Goal: Information Seeking & Learning: Check status

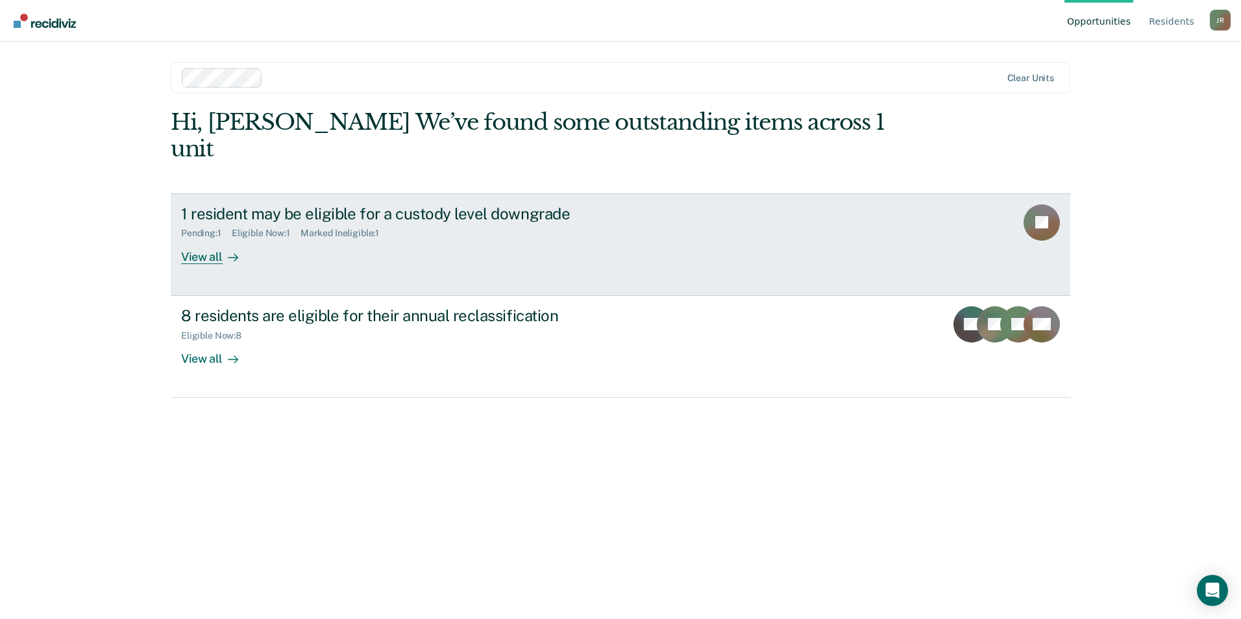
click at [211, 239] on div "View all" at bounding box center [217, 251] width 73 height 25
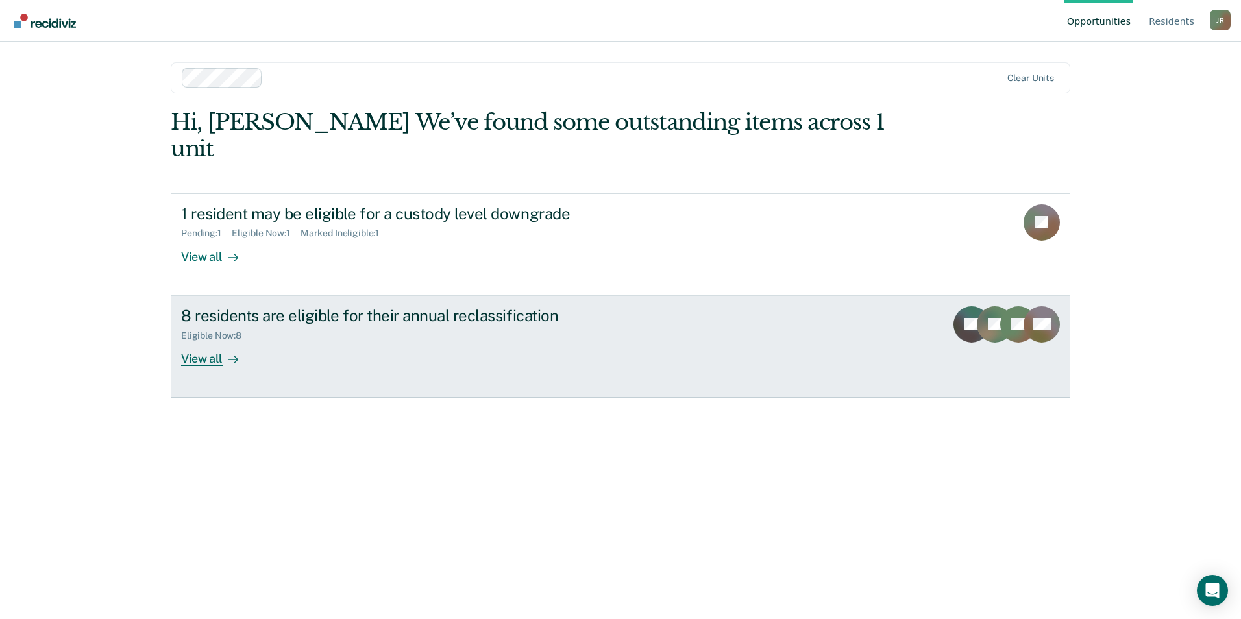
click at [202, 341] on div "View all" at bounding box center [217, 353] width 73 height 25
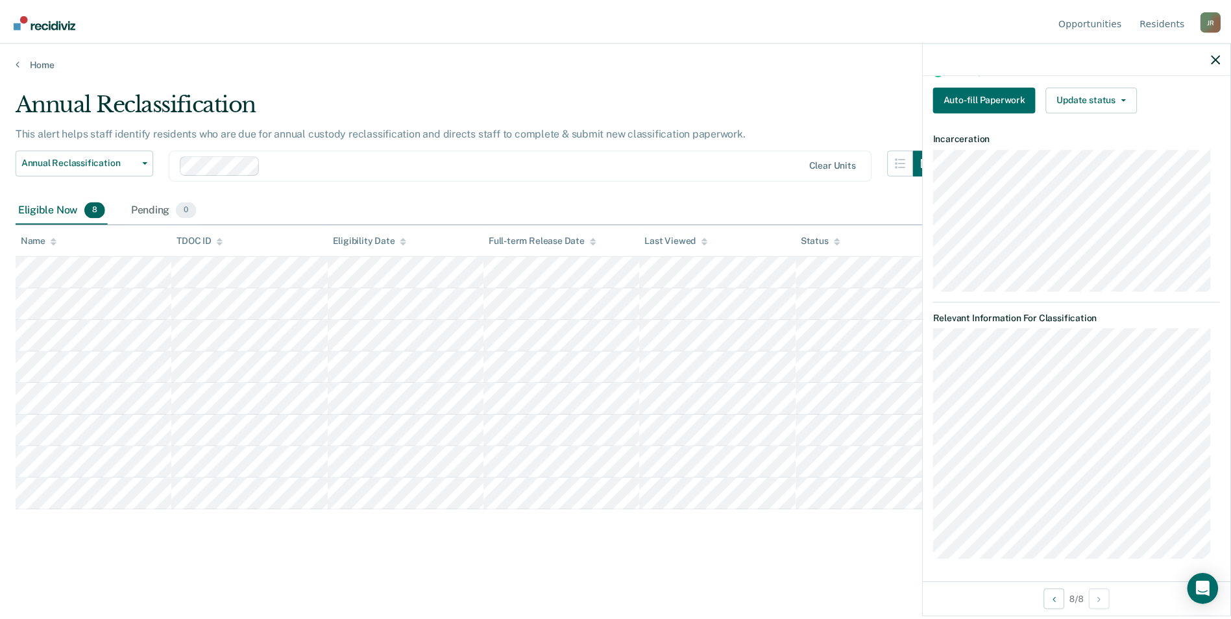
scroll to position [144, 0]
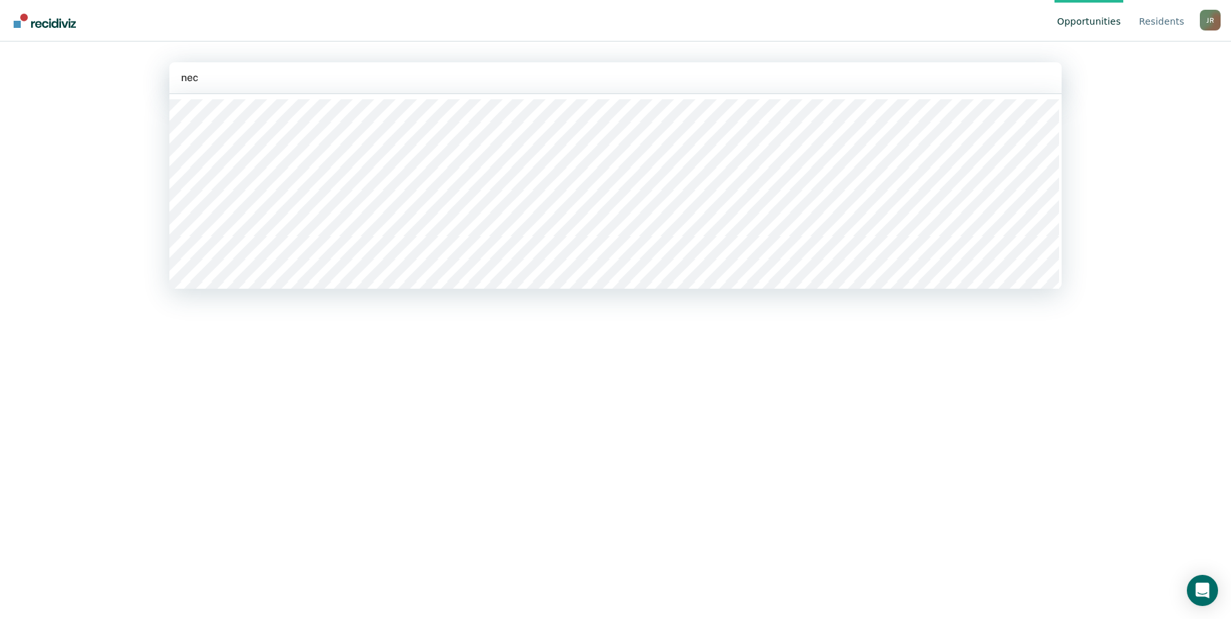
type input "necx"
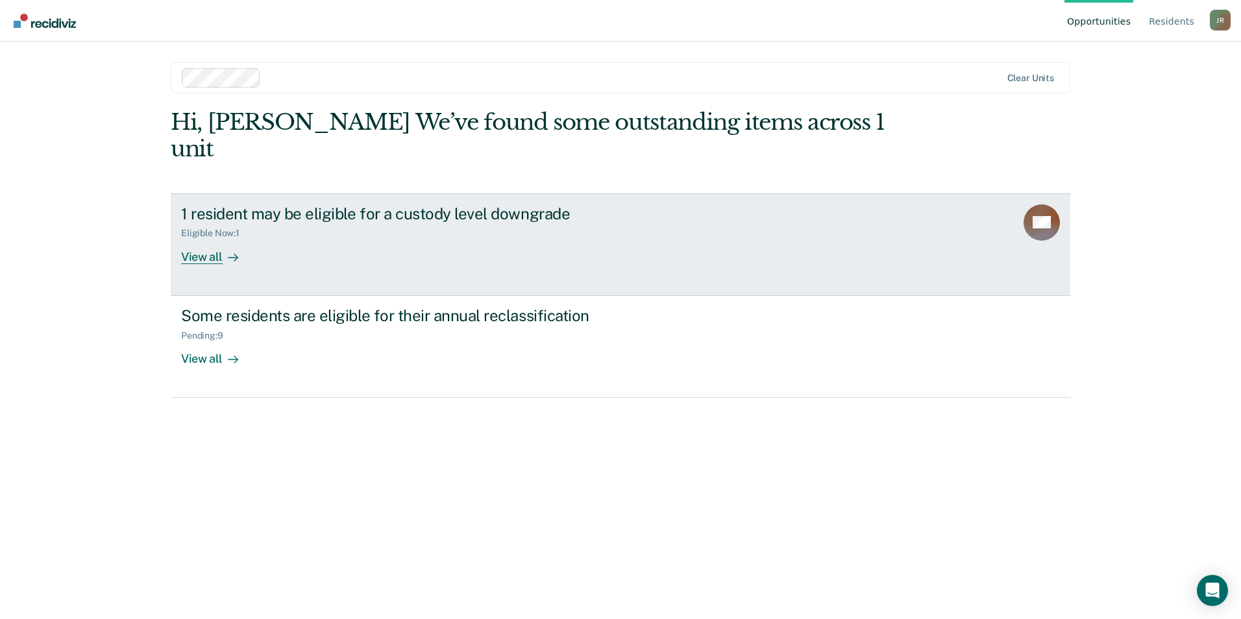
click at [216, 239] on div "View all" at bounding box center [217, 251] width 73 height 25
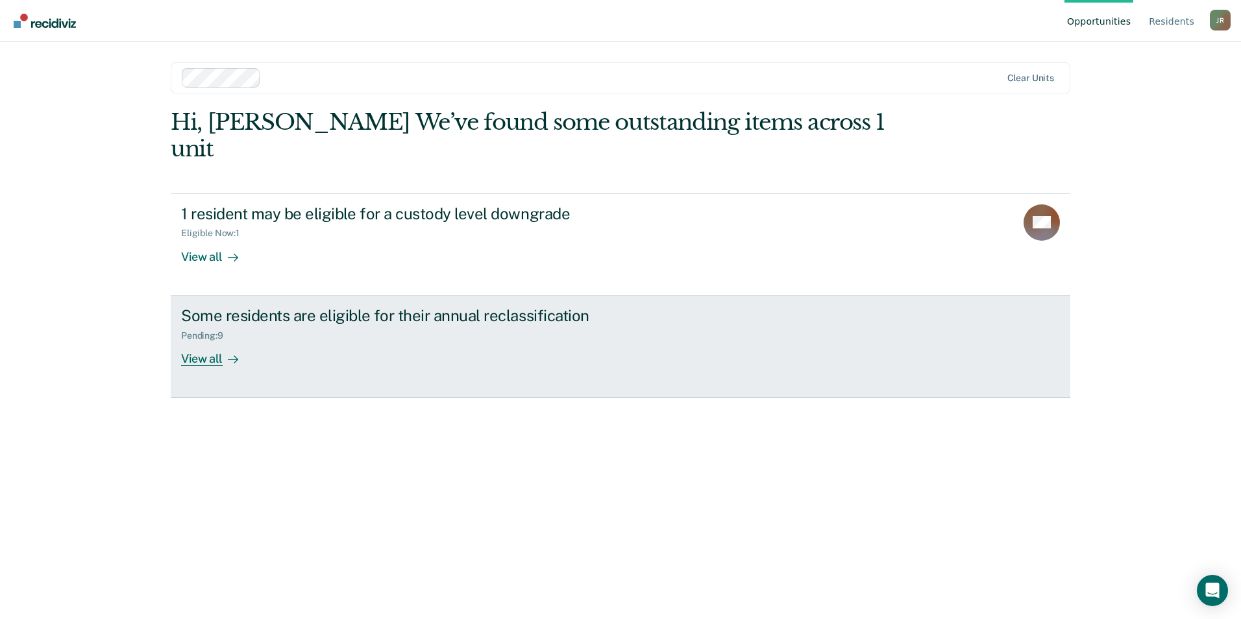
click at [230, 351] on div at bounding box center [231, 358] width 16 height 15
click at [215, 341] on div "View all" at bounding box center [217, 353] width 73 height 25
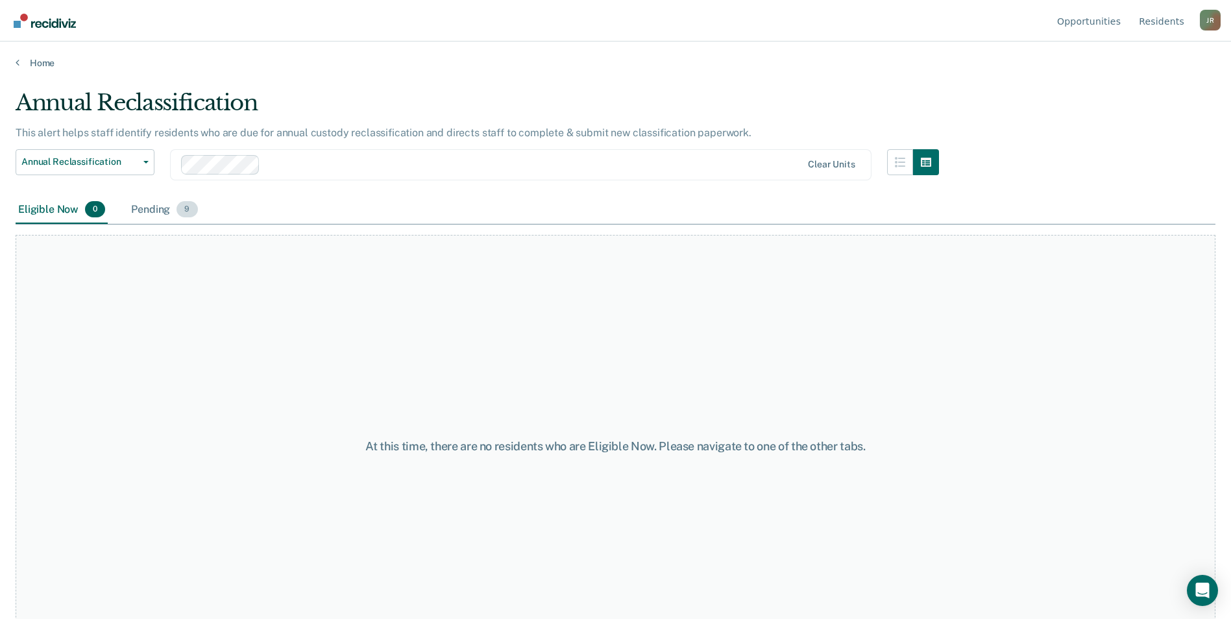
click at [153, 206] on div "Pending 9" at bounding box center [163, 210] width 71 height 29
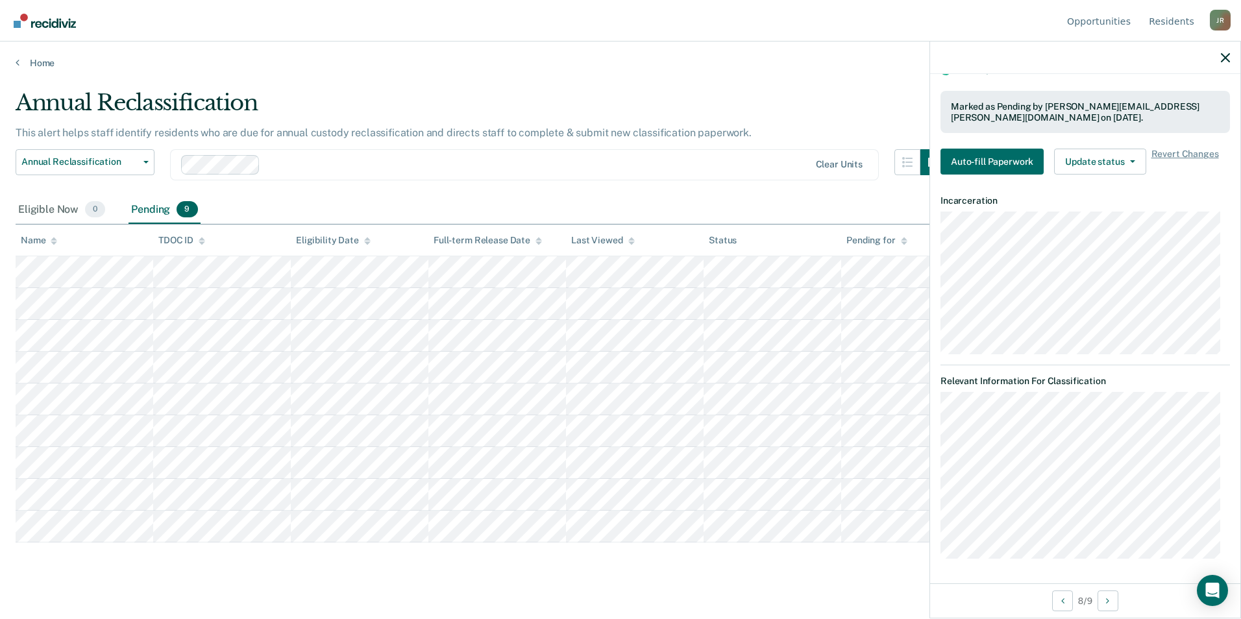
scroll to position [80, 0]
